Goal: Task Accomplishment & Management: Manage account settings

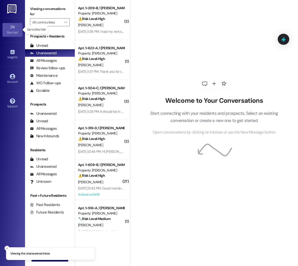
click at [13, 29] on icon at bounding box center [13, 28] width 6 height 6
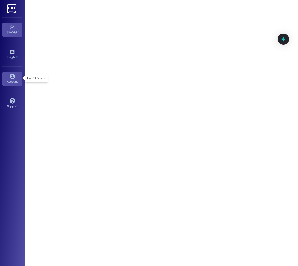
click at [10, 75] on icon at bounding box center [12, 76] width 5 height 5
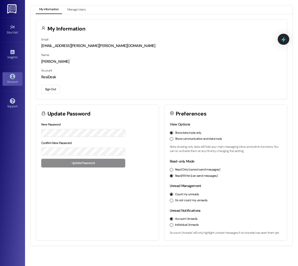
click at [53, 88] on button "Sign Out" at bounding box center [50, 89] width 19 height 9
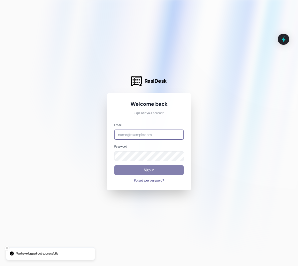
click at [135, 136] on input "email" at bounding box center [149, 135] width 70 height 10
click at [173, 134] on input "ar" at bounding box center [149, 135] width 70 height 10
click at [136, 135] on input "arm" at bounding box center [149, 135] width 70 height 10
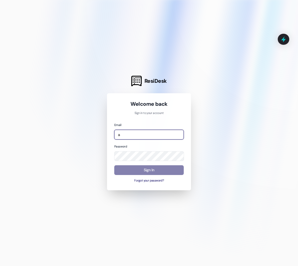
type input "[EMAIL_ADDRESS][DOMAIN_NAME]"
